Goal: Answer question/provide support: Share knowledge or assist other users

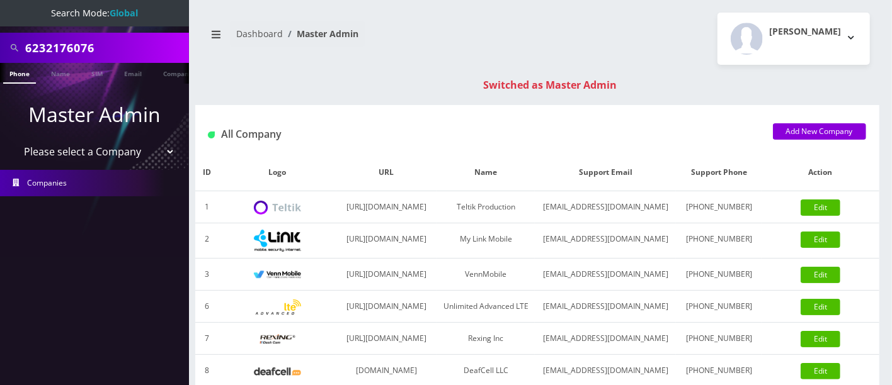
click at [98, 49] on input "6232176076" at bounding box center [105, 48] width 161 height 24
type input "9142179266"
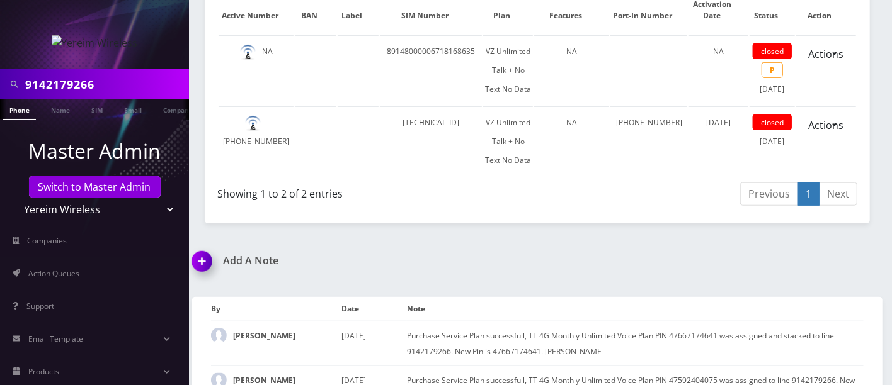
scroll to position [750, 0]
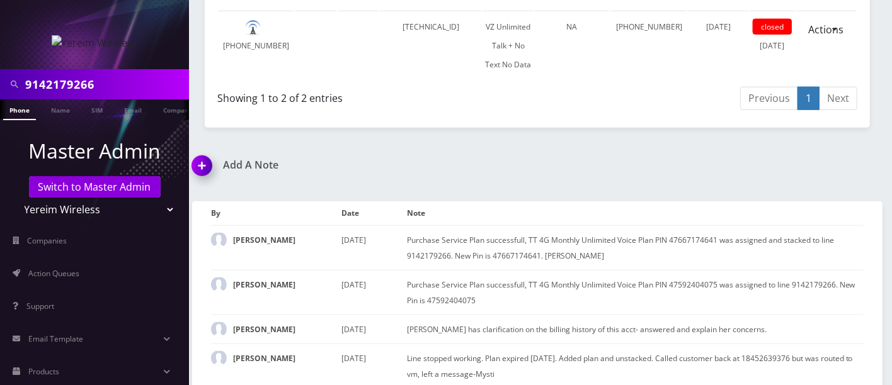
click at [207, 157] on img at bounding box center [204, 170] width 37 height 37
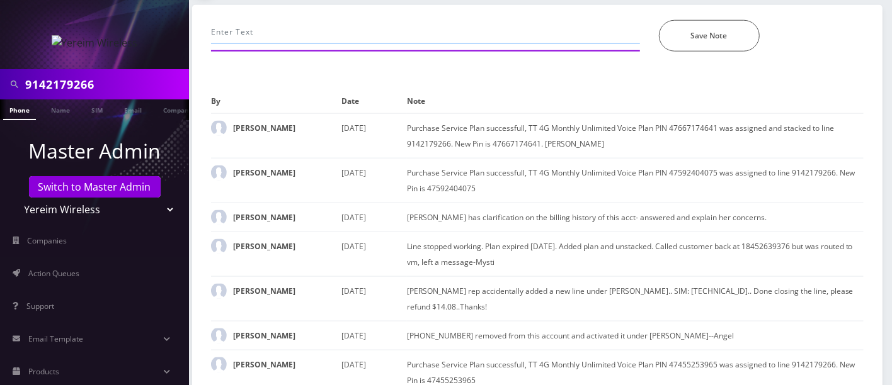
click at [300, 22] on input "text" at bounding box center [425, 32] width 429 height 24
paste input "Purchase Service Plan successfull, TT 4G Monthly Unlimited Voice Plan PIN 47833…"
type input "Purchase Service Plan successfull, TT 4G Monthly Unlimited Voice Plan PIN 47833…"
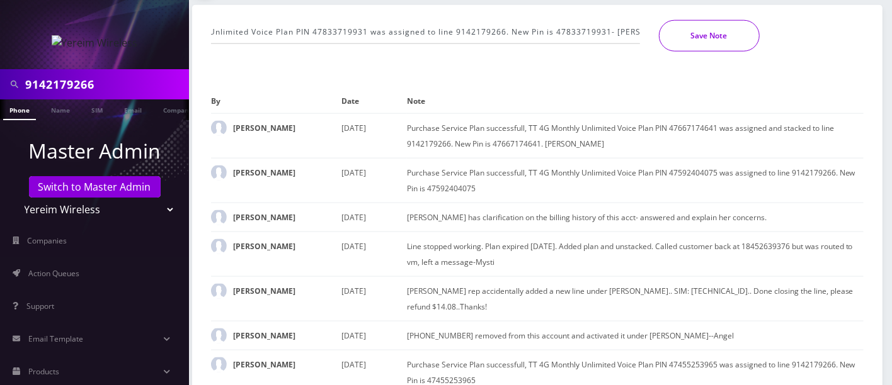
scroll to position [0, 0]
click at [721, 34] on button "Save Note" at bounding box center [709, 35] width 101 height 31
